Goal: Task Accomplishment & Management: Manage account settings

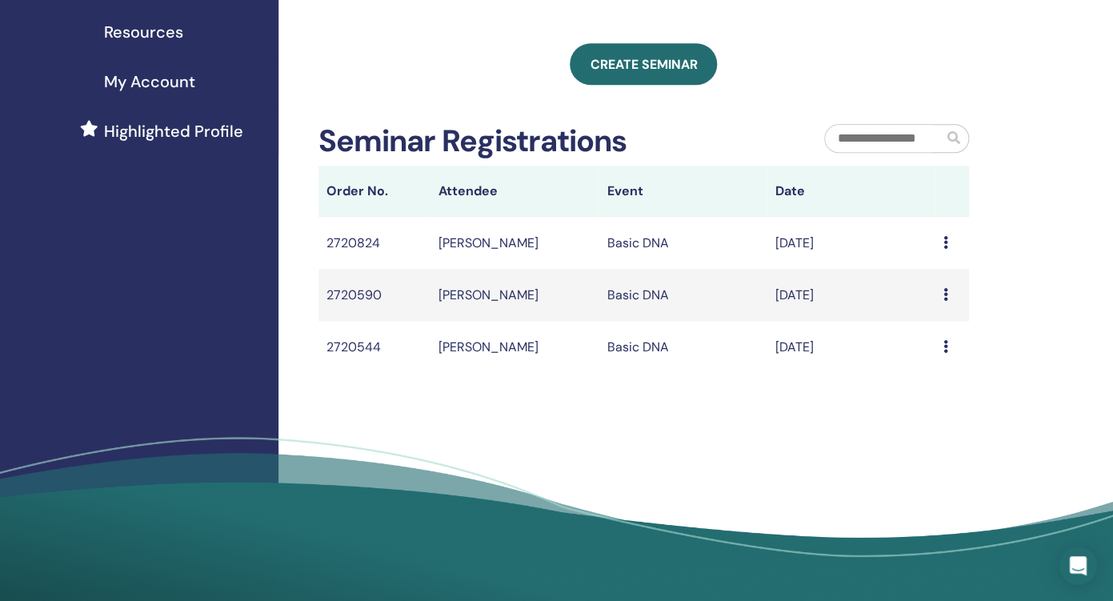
scroll to position [343, 0]
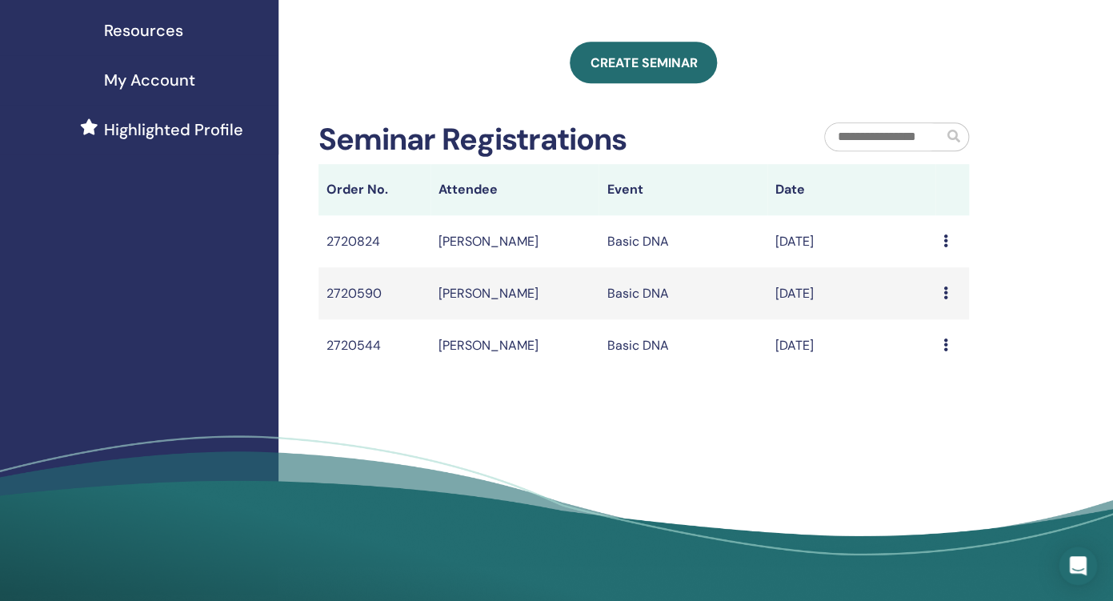
click at [949, 344] on div "Message" at bounding box center [953, 345] width 18 height 19
click at [947, 345] on icon at bounding box center [946, 345] width 5 height 13
click at [518, 347] on td "[PERSON_NAME]" at bounding box center [515, 345] width 168 height 52
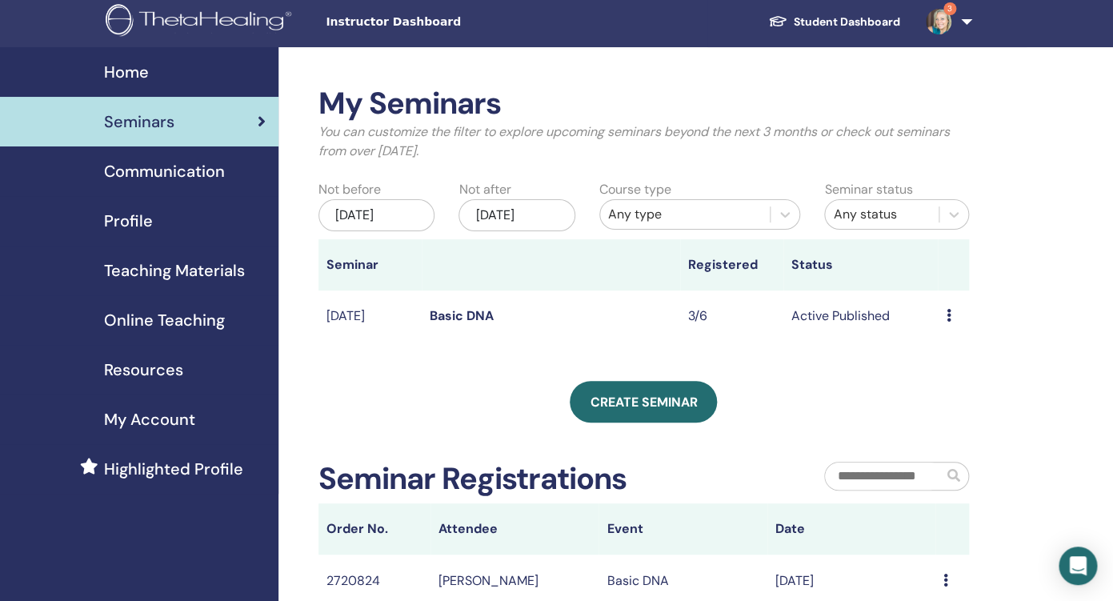
scroll to position [0, 0]
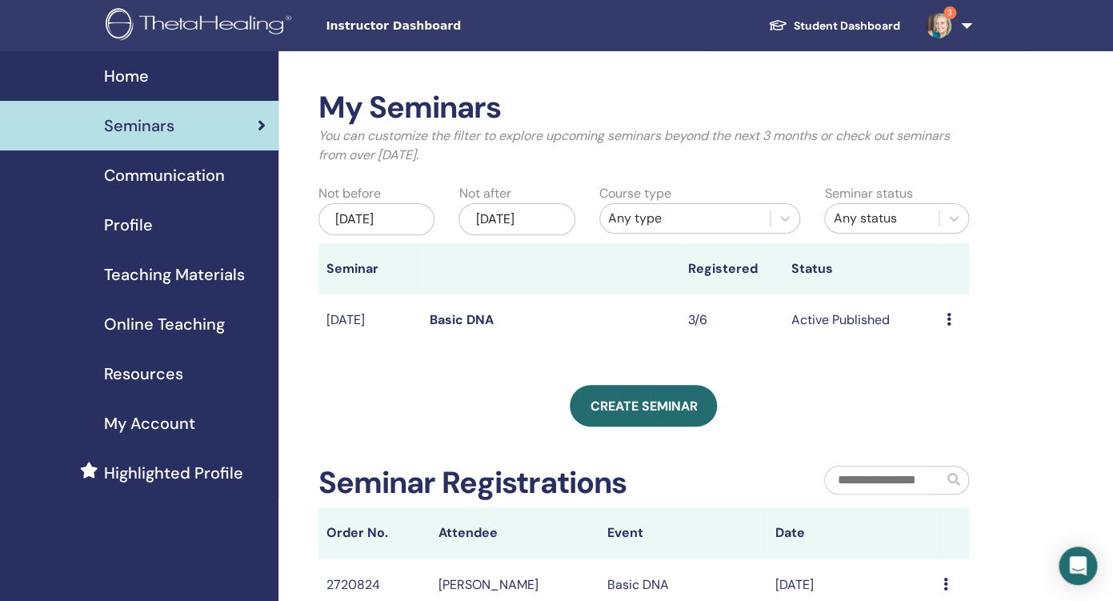
click at [949, 319] on icon at bounding box center [948, 319] width 5 height 13
click at [933, 358] on link "Edit" at bounding box center [928, 356] width 23 height 17
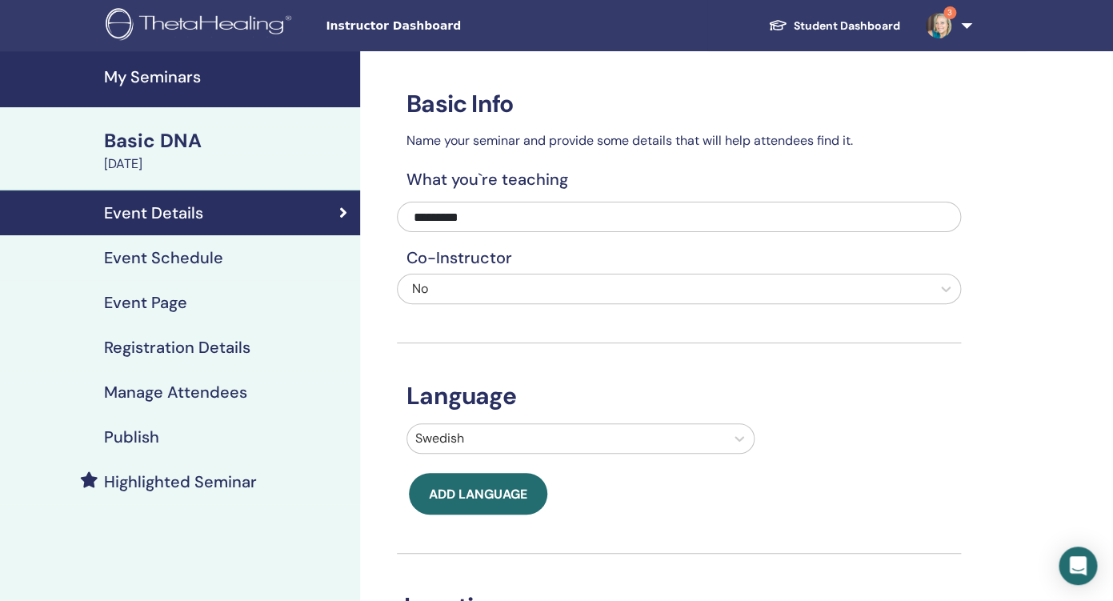
click at [154, 394] on h4 "Manage Attendees" at bounding box center [175, 392] width 143 height 19
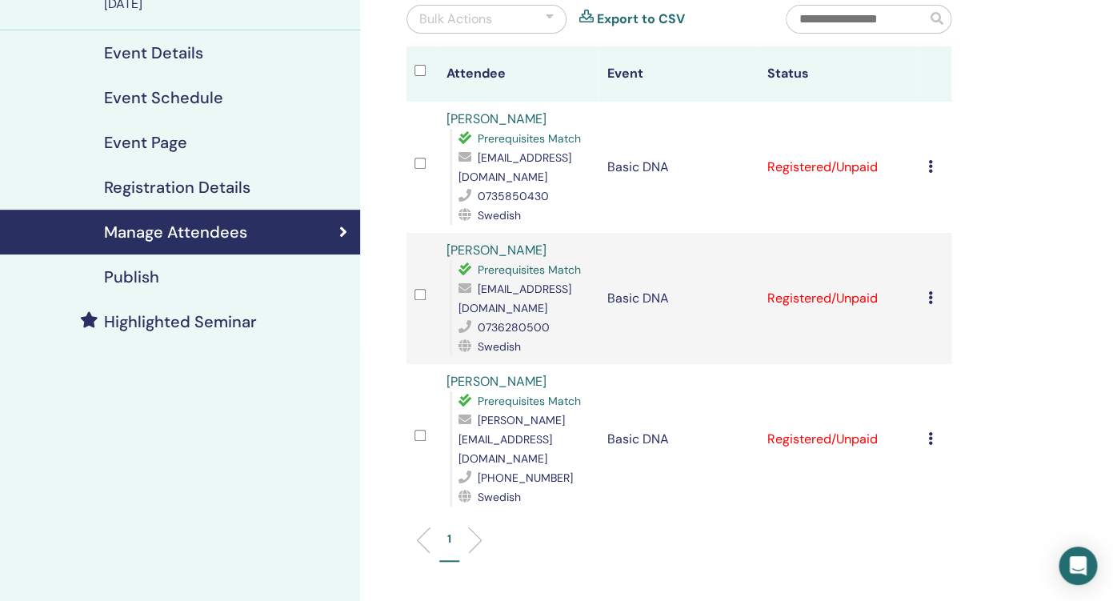
scroll to position [161, 0]
click at [933, 431] on icon at bounding box center [930, 437] width 5 height 13
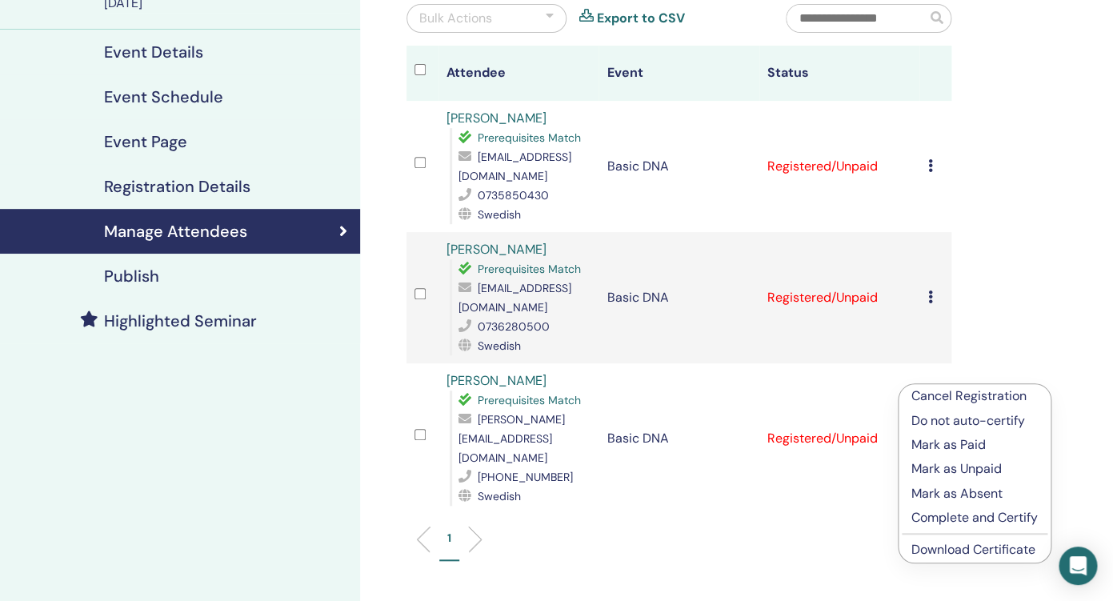
click at [928, 399] on p "Cancel Registration" at bounding box center [975, 396] width 126 height 19
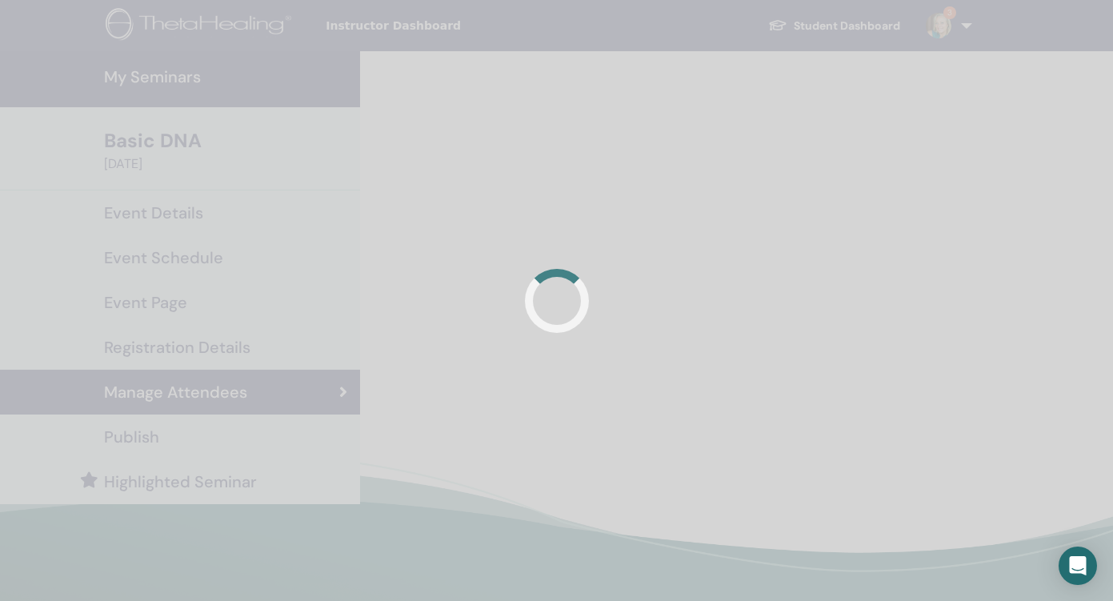
scroll to position [161, 0]
